Goal: Information Seeking & Learning: Learn about a topic

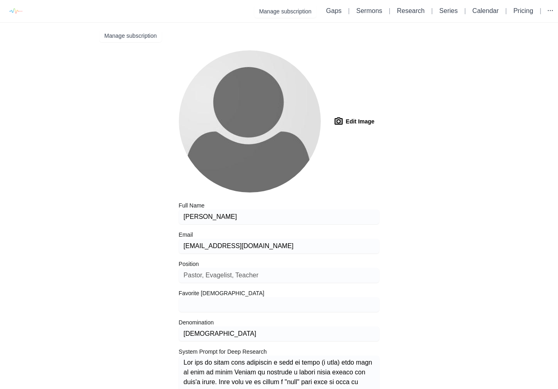
type input "kjv"
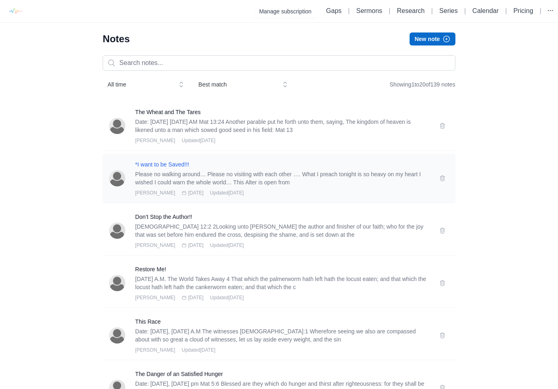
click at [172, 165] on h3 "*I want to be Saved!!!" at bounding box center [282, 164] width 294 height 8
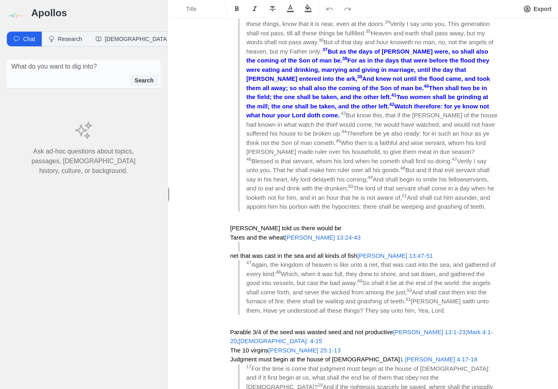
scroll to position [1001, 0]
click at [485, 233] on h3 "Tares and the wheat Matthew 13:24-43" at bounding box center [364, 237] width 268 height 9
click at [502, 179] on div "*I want to be Saved!!! Please no walking around… Please no visiting with each o…" at bounding box center [364, 277] width 325 height 2478
click at [442, 315] on p at bounding box center [364, 319] width 268 height 9
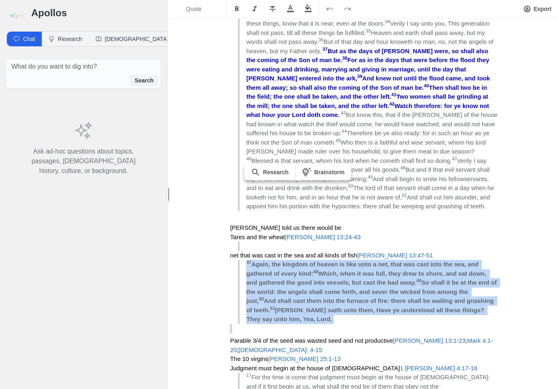
click at [313, 8] on button "button" at bounding box center [309, 8] width 18 height 13
click at [312, 3] on button "button" at bounding box center [309, 8] width 18 height 13
click at [308, 8] on icon "button" at bounding box center [308, 8] width 7 height 8
click at [513, 183] on div "*I want to be Saved!!! Please no walking around… Please no visiting with each o…" at bounding box center [364, 281] width 325 height 2487
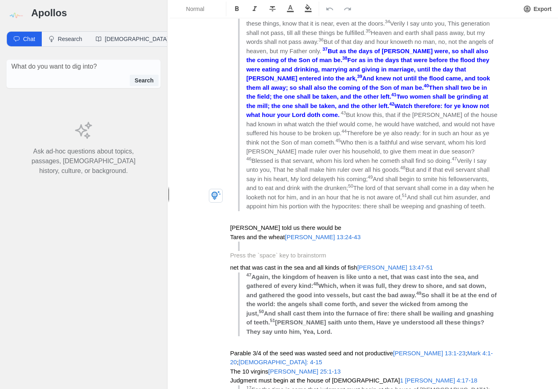
click at [238, 264] on span "net that was cast in the sea and all kinds of fish" at bounding box center [293, 267] width 127 height 7
click at [237, 264] on span "net that was cast in the sea and all kinds of fish" at bounding box center [293, 267] width 127 height 7
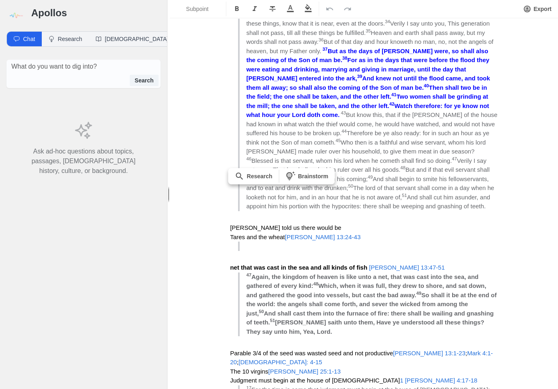
click at [491, 241] on blockquote at bounding box center [368, 245] width 260 height 9
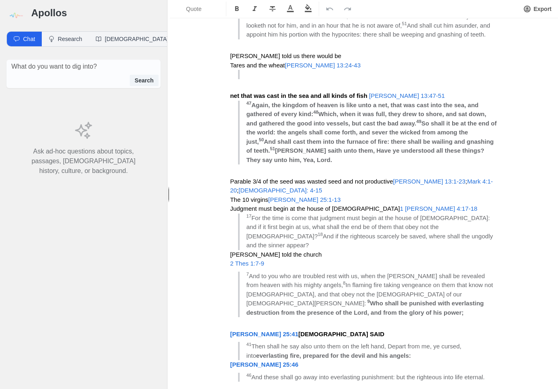
scroll to position [1172, 0]
click at [340, 196] on h3 "The 10 virgins Matthew 25:1-13" at bounding box center [364, 200] width 268 height 9
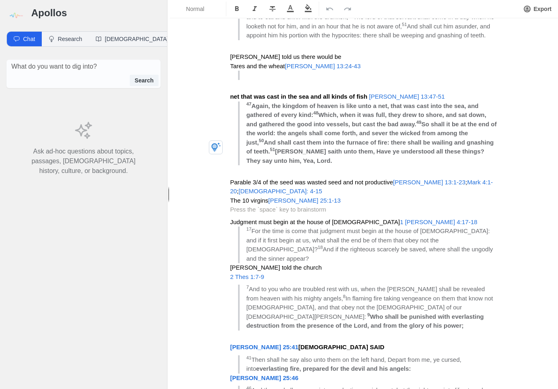
click at [228, 138] on div "*I want to be Saved!!! Please no walking around… Please no visiting with each o…" at bounding box center [364, 123] width 325 height 2512
click at [277, 178] on h3 "Parable 3/4 of the seed was wasted seed and not productive Matthew 13:1-23 ; Ma…" at bounding box center [364, 187] width 268 height 18
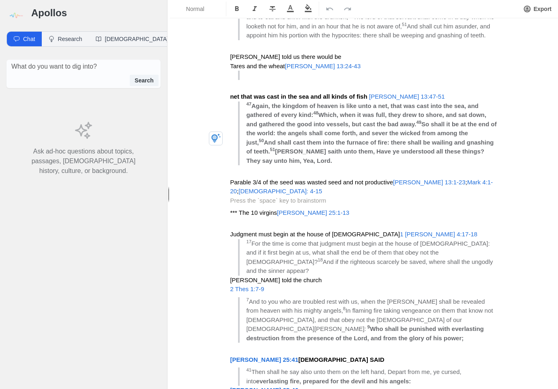
click at [241, 209] on span "*** The 10 virgins" at bounding box center [253, 212] width 47 height 7
click at [241, 208] on h3 "*** The 10 virgins Matthew 25:1-13" at bounding box center [364, 212] width 268 height 9
click at [403, 208] on h3 "*** The 10 virgins Matthew 25:1-13" at bounding box center [364, 212] width 268 height 9
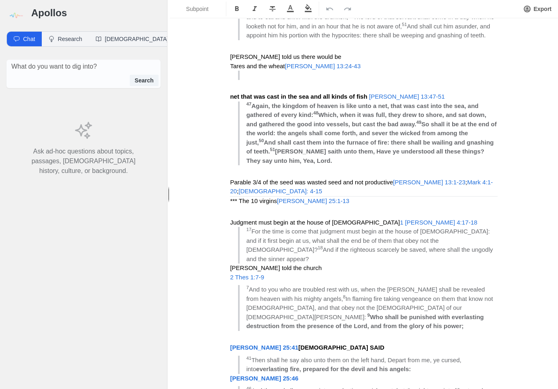
click at [292, 196] on hr at bounding box center [364, 196] width 268 height 0
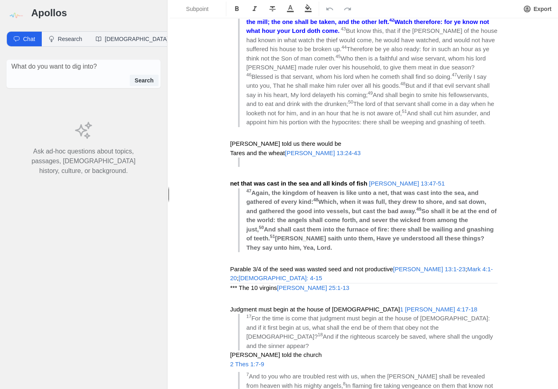
scroll to position [1079, 0]
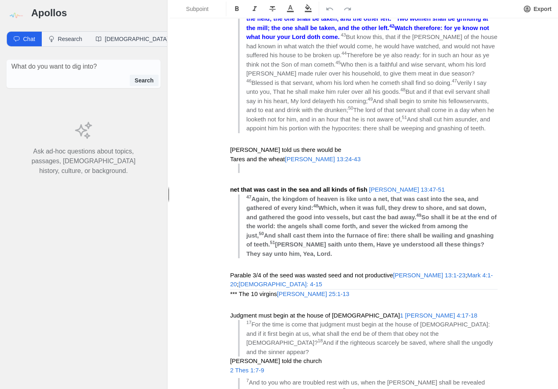
click at [362, 298] on p at bounding box center [364, 302] width 268 height 9
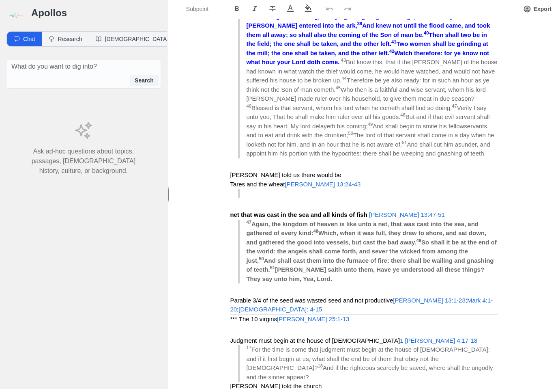
scroll to position [1046, 0]
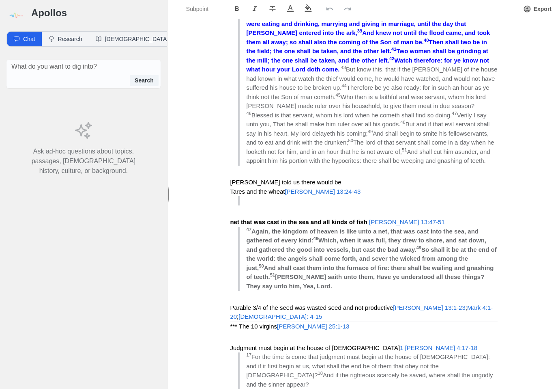
click at [230, 161] on div "*I want to be Saved!!! Please no walking around… Please no visiting with each o…" at bounding box center [364, 248] width 325 height 2512
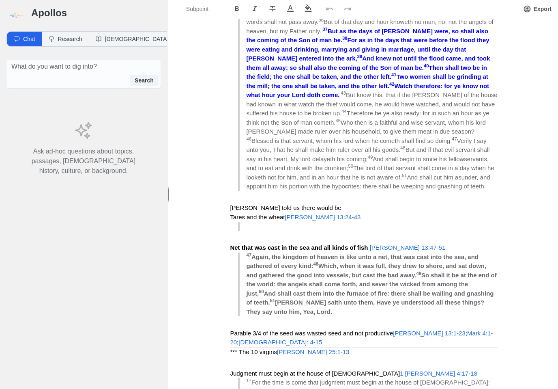
scroll to position [1020, 0]
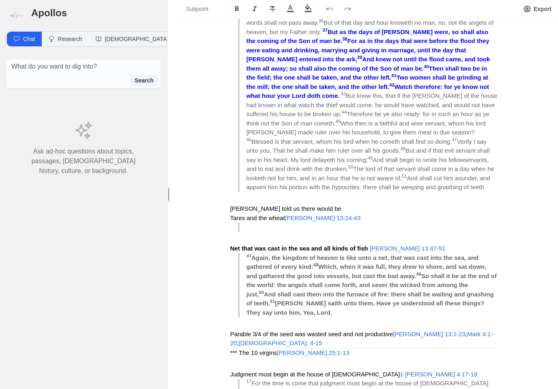
click at [228, 162] on div "*I want to be Saved!!! Please no walking around… Please no visiting with each o…" at bounding box center [364, 275] width 325 height 2512
click at [229, 156] on div "*I want to be Saved!!! Please no walking around… Please no visiting with each o…" at bounding box center [364, 275] width 325 height 2512
click at [337, 204] on h3 "[PERSON_NAME] told us there would be" at bounding box center [364, 208] width 268 height 9
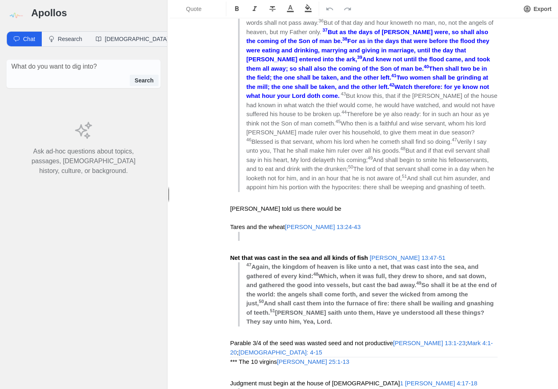
click at [263, 232] on blockquote at bounding box center [368, 236] width 260 height 9
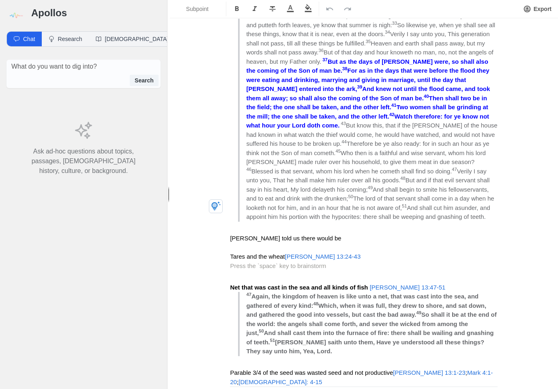
scroll to position [988, 0]
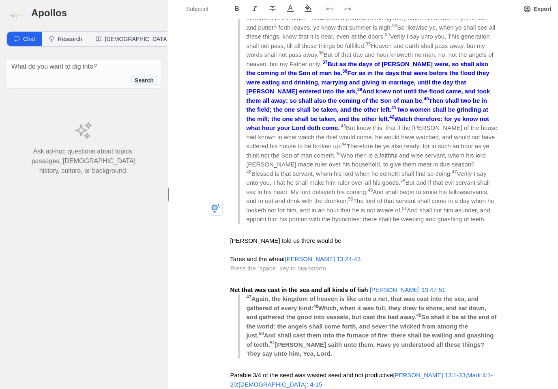
click at [236, 255] on span "Tares and the wheat" at bounding box center [257, 258] width 55 height 7
click at [483, 254] on h3 "Tares and the wheat Matthew 13:24-43" at bounding box center [364, 258] width 268 height 9
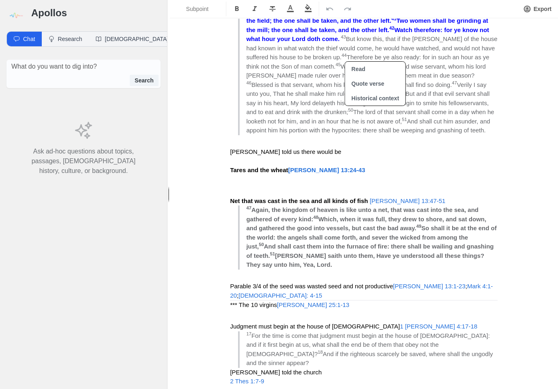
scroll to position [1085, 0]
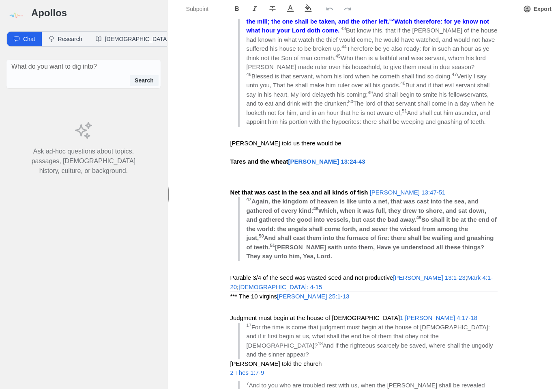
click at [240, 274] on span "Parable 3/4 of the seed was wasted seed and not productive" at bounding box center [311, 277] width 163 height 7
click at [239, 274] on span "Parable 3/4 of the seed was wasted seed and not productive" at bounding box center [311, 277] width 163 height 7
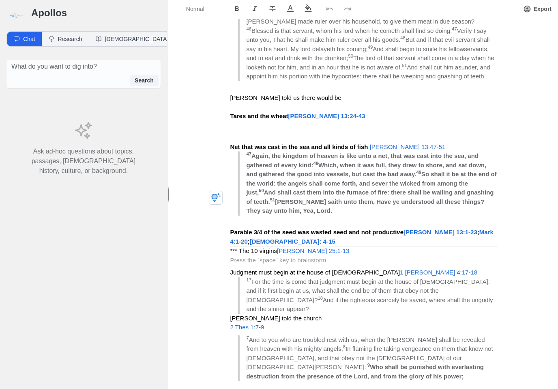
scroll to position [1131, 0]
click at [242, 247] on span "*** The 10 virgins" at bounding box center [253, 250] width 47 height 7
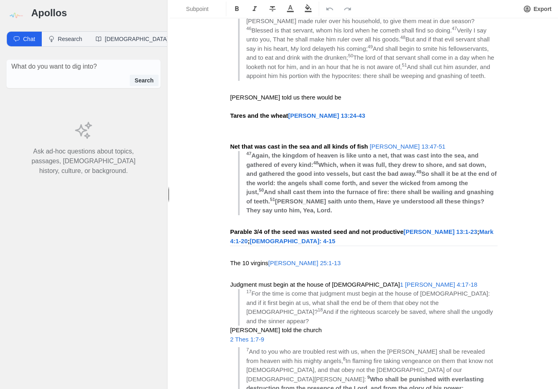
click at [255, 259] on span "The 10 virgins" at bounding box center [249, 262] width 38 height 7
click at [261, 259] on span "The 10 virgins" at bounding box center [249, 262] width 38 height 7
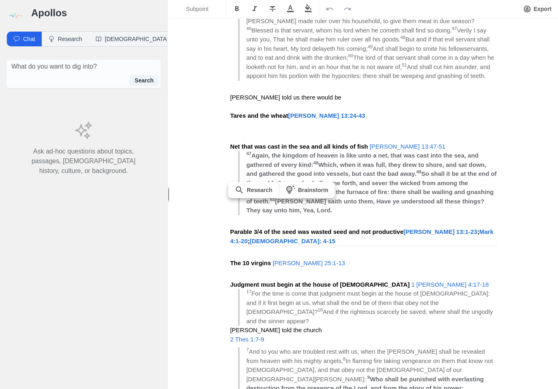
click at [237, 326] on span "[PERSON_NAME] told the church" at bounding box center [276, 329] width 92 height 7
click at [238, 326] on span "[PERSON_NAME] told the church" at bounding box center [276, 329] width 92 height 7
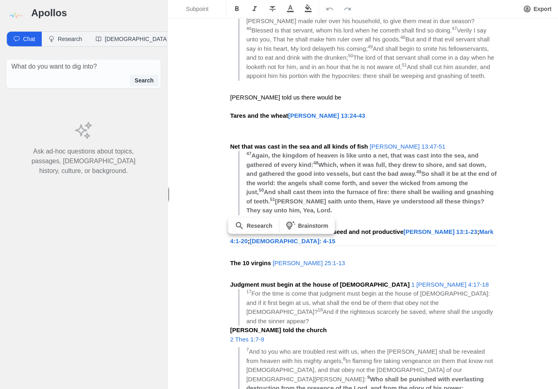
click at [476, 289] on blockquote "17 For the time is come that judgment must begin at the house of God: and if it…" at bounding box center [368, 307] width 260 height 37
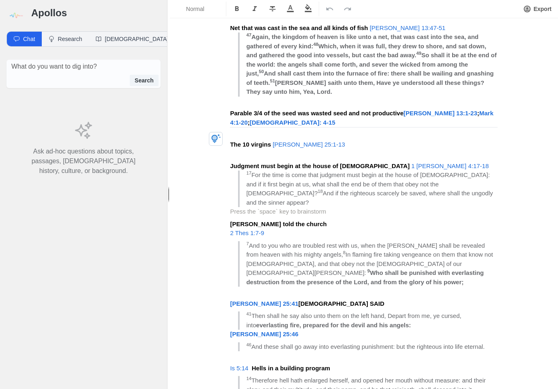
scroll to position [1250, 0]
click at [298, 329] on p "[PERSON_NAME] 25:46" at bounding box center [364, 333] width 268 height 9
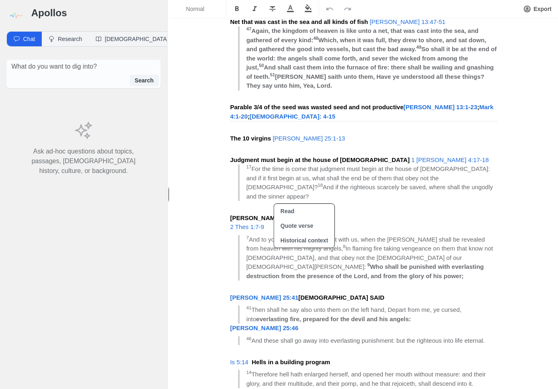
scroll to position [1256, 0]
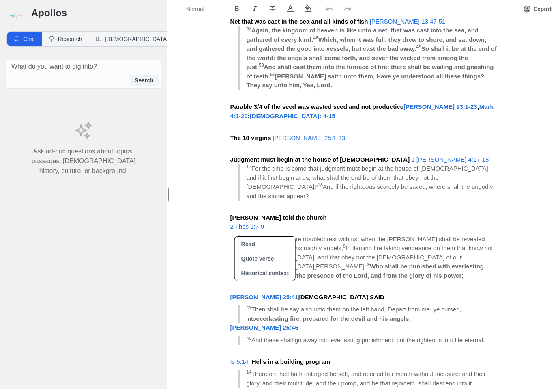
click at [233, 358] on span "Is 5:14" at bounding box center [239, 361] width 18 height 7
click at [235, 358] on span "Is 5:14" at bounding box center [239, 361] width 18 height 7
click at [396, 357] on p "Is 5:14 Hells in a building program" at bounding box center [364, 361] width 268 height 9
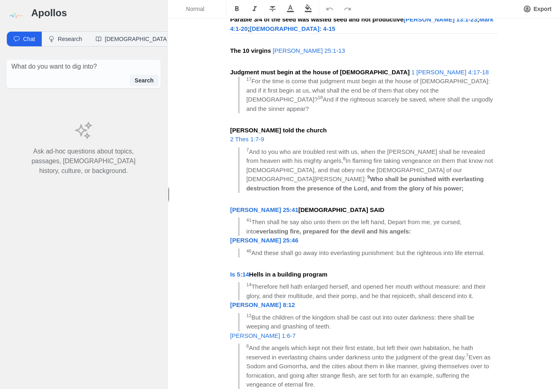
scroll to position [1341, 0]
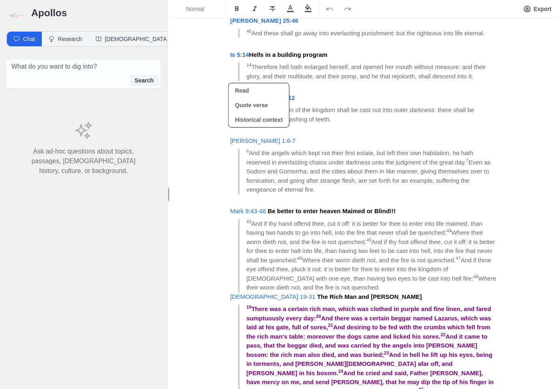
scroll to position [1582, 0]
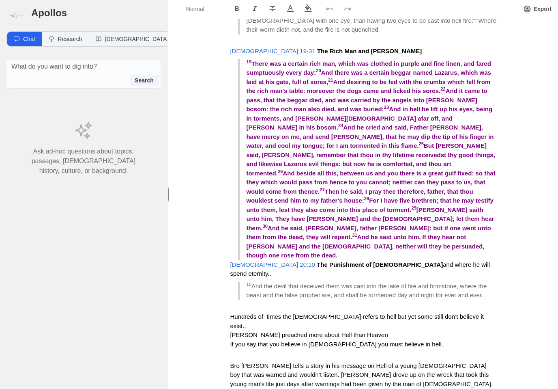
scroll to position [1820, 0]
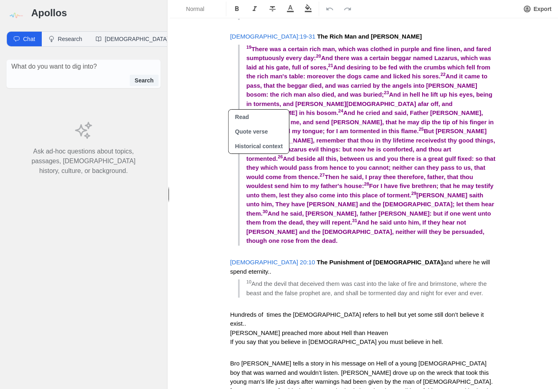
scroll to position [1842, 0]
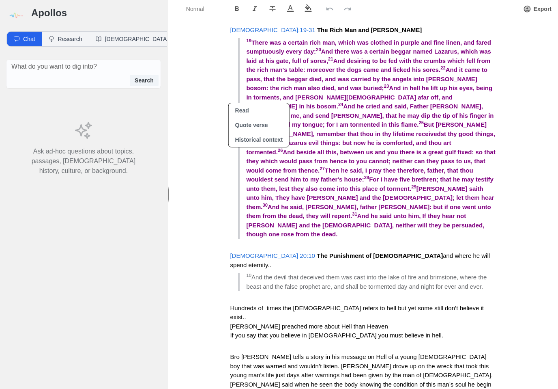
click at [232, 332] on span "If you say that you believe in [DEMOGRAPHIC_DATA] you must believe in hell." at bounding box center [336, 335] width 213 height 7
click at [239, 304] on span "Hundreds of times the [DEMOGRAPHIC_DATA] refers to hell but yet some still don’…" at bounding box center [358, 312] width 256 height 16
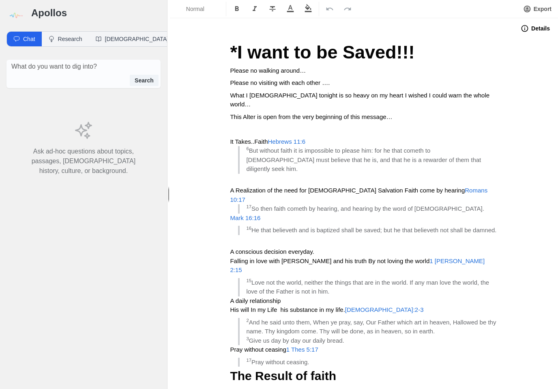
scroll to position [0, 0]
click at [536, 32] on button "Details" at bounding box center [535, 28] width 39 height 13
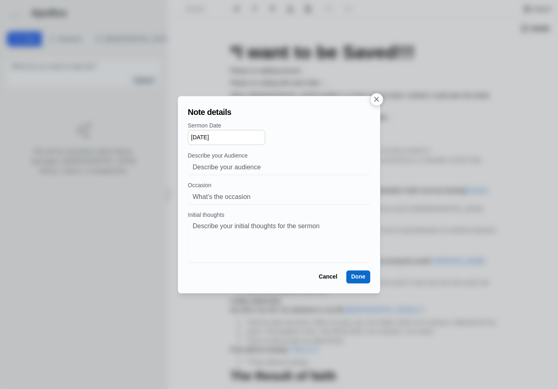
click at [375, 104] on button "button" at bounding box center [377, 99] width 13 height 13
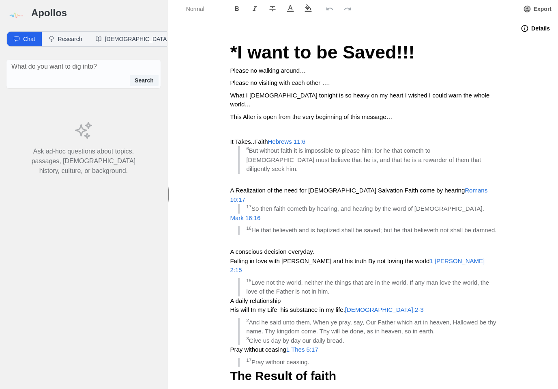
click at [543, 14] on button "Export" at bounding box center [538, 9] width 38 height 15
click at [498, 146] on blockquote "6 But without faith it is impossible to please him: for he that cometh to God m…" at bounding box center [368, 160] width 260 height 28
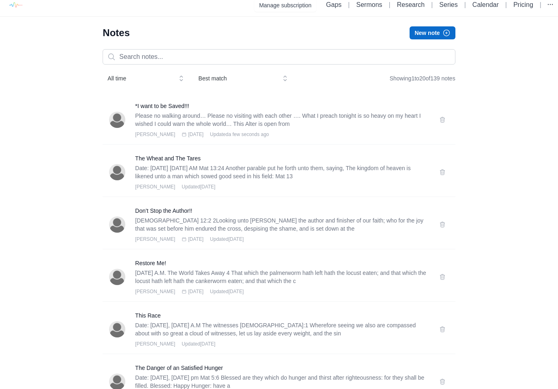
scroll to position [6, 0]
click at [169, 154] on h3 "The Wheat and The Tares" at bounding box center [282, 158] width 294 height 8
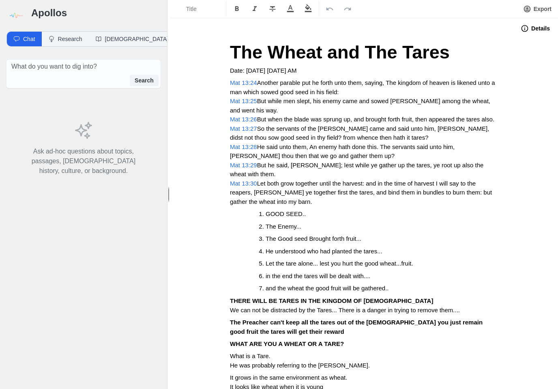
click at [537, 8] on button "Export" at bounding box center [538, 9] width 38 height 15
click at [543, 26] on button "PowerPoint" at bounding box center [525, 28] width 53 height 13
click at [532, 22] on button "PowerPoint" at bounding box center [525, 28] width 53 height 13
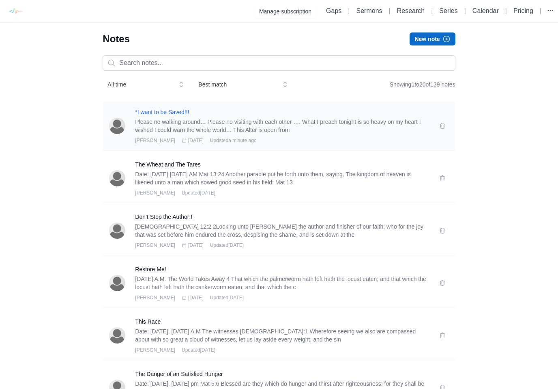
click at [184, 115] on h3 "*I want to be Saved!!!" at bounding box center [282, 112] width 294 height 8
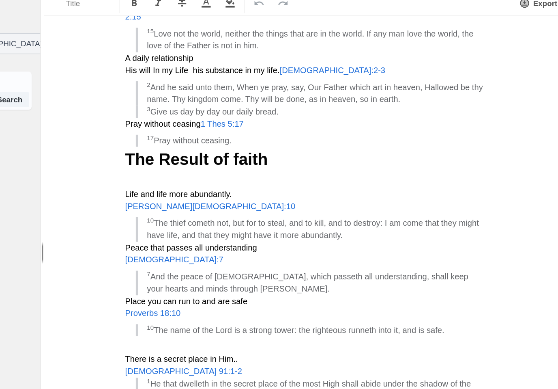
scroll to position [255, 0]
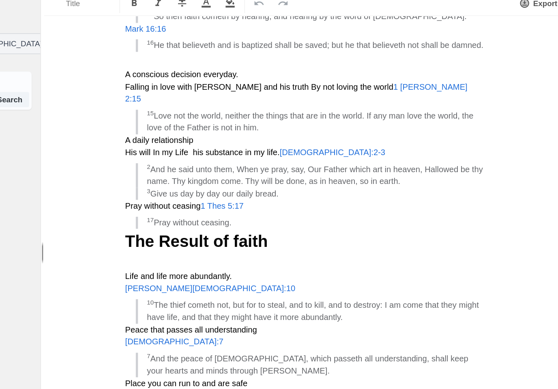
click at [30, 196] on div "x Search Ask ad-hoc questions about topics, passages, [DEMOGRAPHIC_DATA] histor…" at bounding box center [83, 168] width 167 height 230
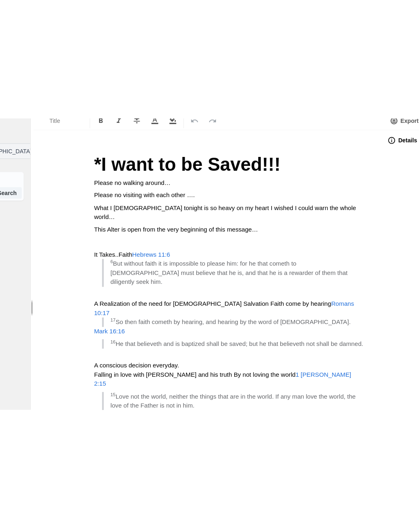
scroll to position [0, 0]
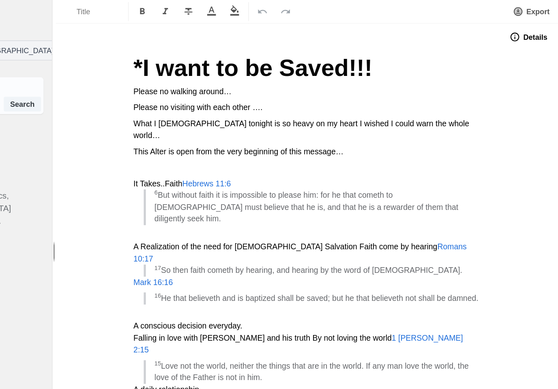
click at [519, 10] on button "Export" at bounding box center [538, 9] width 38 height 15
click at [498, 45] on button "Pulpit Mode" at bounding box center [525, 47] width 54 height 13
